Goal: Task Accomplishment & Management: Manage account settings

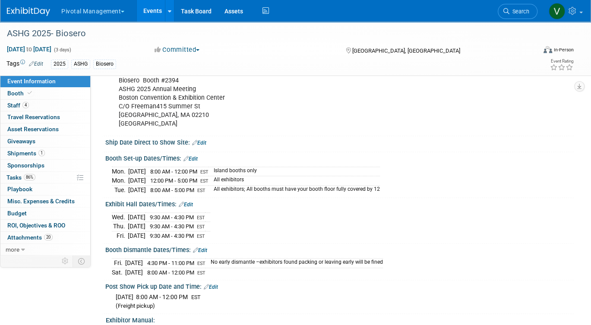
click at [157, 10] on link "Events" at bounding box center [153, 11] width 32 height 22
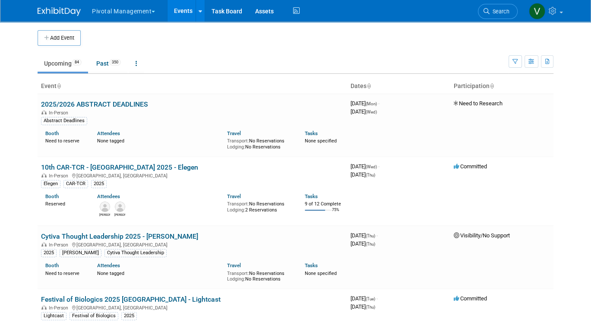
scroll to position [1639, 0]
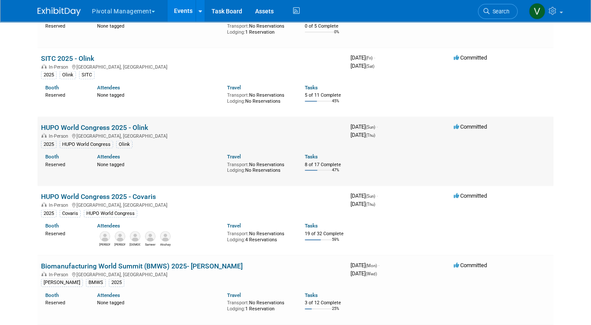
click at [122, 139] on div "In-Person [GEOGRAPHIC_DATA], [GEOGRAPHIC_DATA]" at bounding box center [192, 135] width 303 height 7
click at [123, 201] on link "HUPO World Congress 2025 - Covaris" at bounding box center [98, 197] width 115 height 8
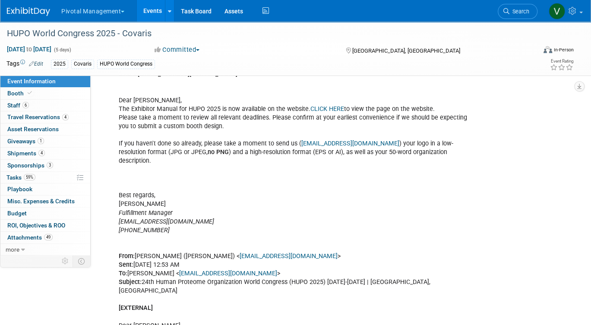
scroll to position [799, 0]
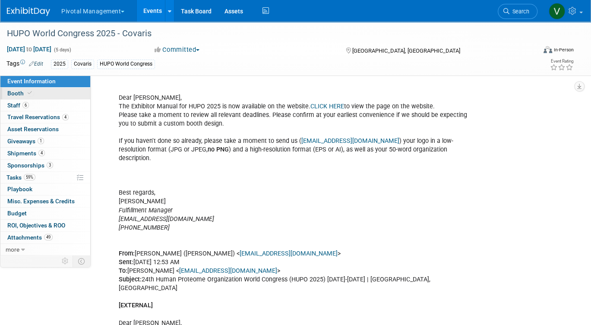
click at [61, 96] on link "Booth" at bounding box center [45, 94] width 90 height 12
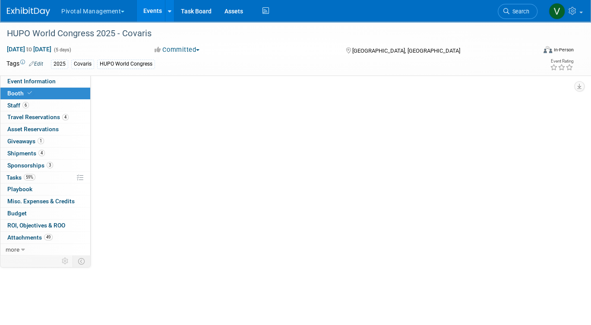
scroll to position [0, 0]
select select "Yes"
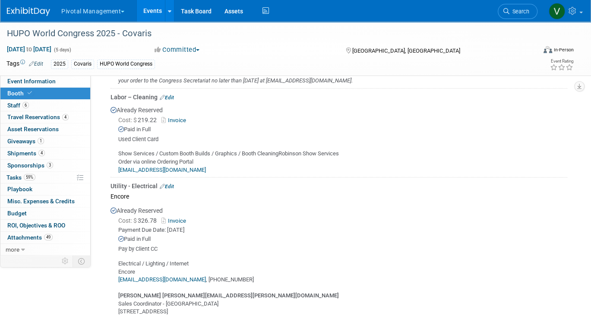
scroll to position [1143, 0]
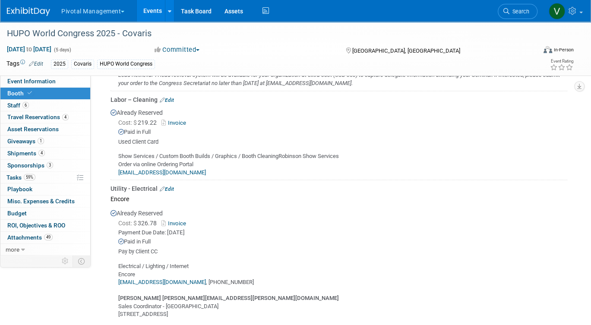
click at [170, 97] on link "Edit" at bounding box center [167, 100] width 14 height 6
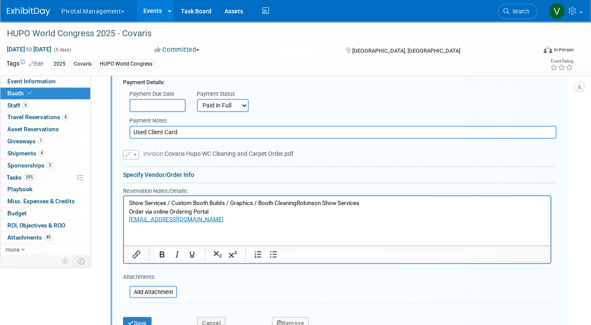
scroll to position [1288, 0]
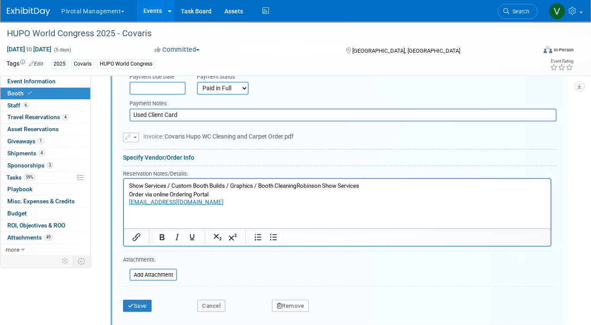
click at [155, 309] on div "Save Cancel Remove" at bounding box center [339, 303] width 433 height 26
click at [148, 309] on div "Save Cancel Remove" at bounding box center [339, 303] width 433 height 26
click at [158, 271] on input "file" at bounding box center [124, 274] width 103 height 10
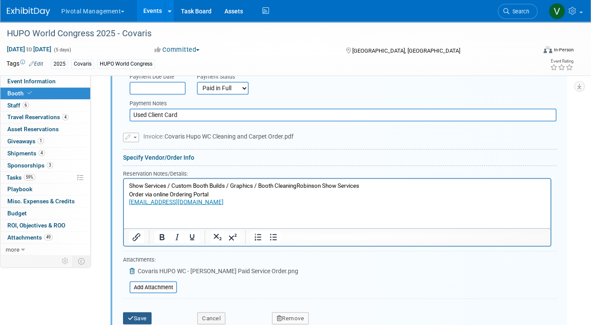
click at [145, 315] on button "Save" at bounding box center [137, 318] width 28 height 12
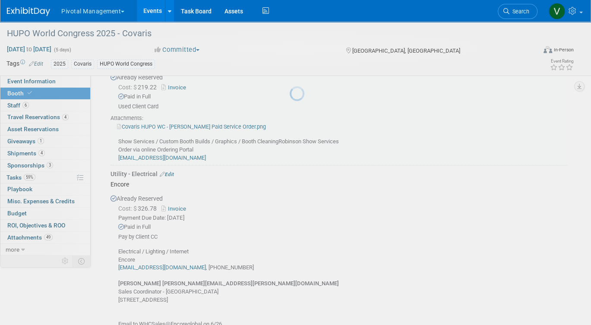
scroll to position [1133, 0]
